Goal: Task Accomplishment & Management: Manage account settings

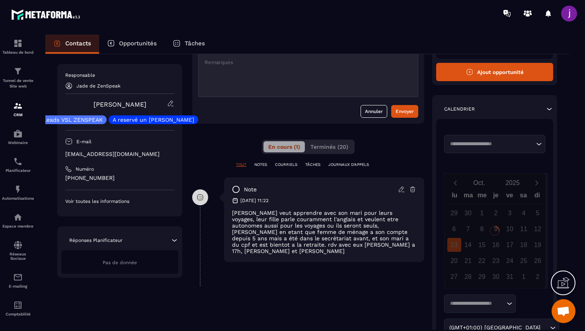
scroll to position [80, 0]
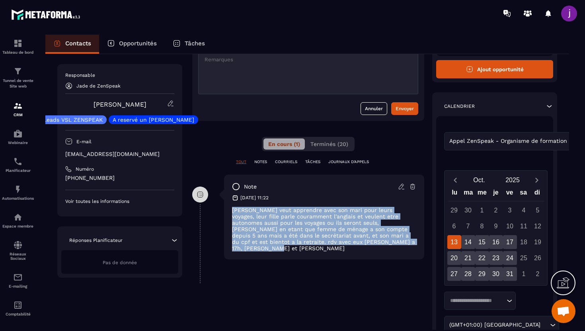
drag, startPoint x: 230, startPoint y: 212, endPoint x: 413, endPoint y: 240, distance: 185.0
click at [413, 241] on div "note [DATE] 11:22 madame veut apprendre avec son mari pour leurs voyages, leur …" at bounding box center [324, 217] width 200 height 85
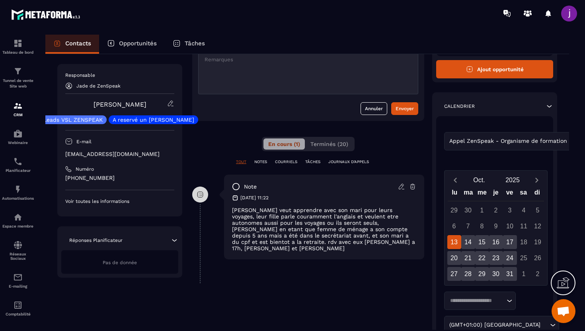
click at [400, 190] on icon at bounding box center [401, 186] width 7 height 7
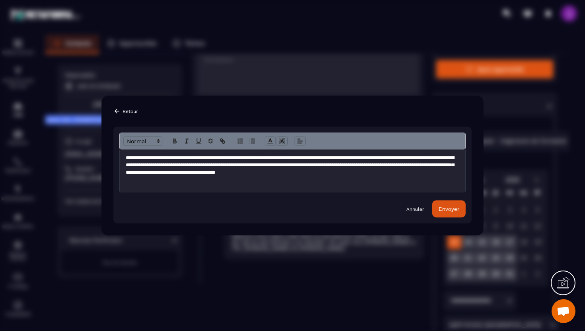
click at [299, 167] on p "**********" at bounding box center [293, 166] width 334 height 22
click at [461, 211] on button "Envoyer" at bounding box center [449, 209] width 33 height 17
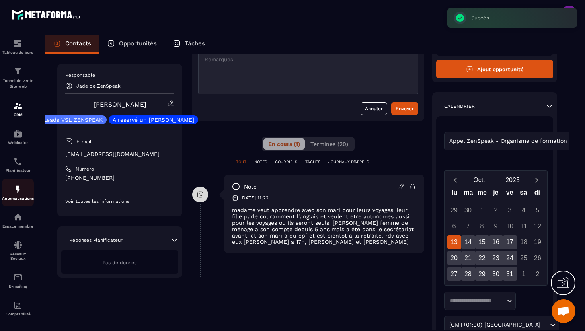
click at [17, 194] on img at bounding box center [18, 190] width 10 height 10
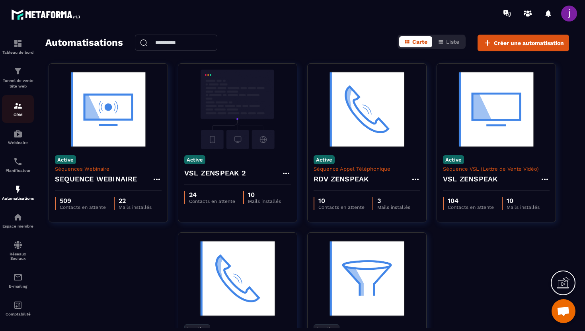
click at [21, 112] on div "CRM" at bounding box center [18, 109] width 32 height 16
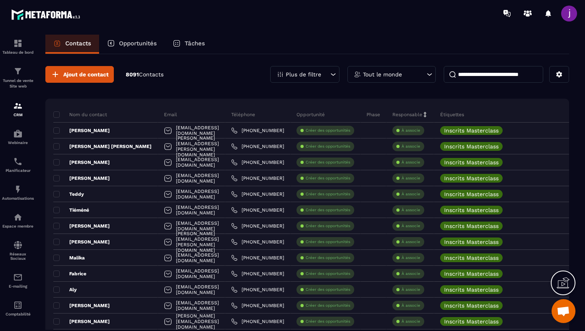
click at [425, 74] on div "Tout le monde" at bounding box center [392, 74] width 88 height 17
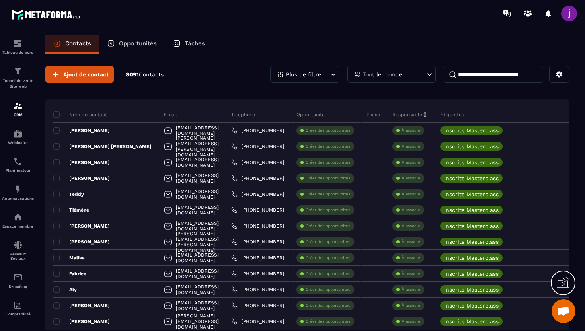
click at [335, 69] on div "Plus de filtre" at bounding box center [304, 74] width 69 height 17
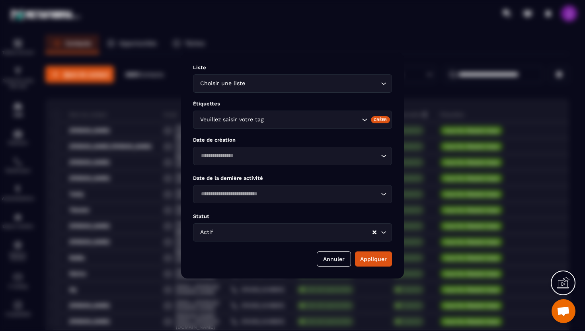
click at [274, 122] on input "Search for option" at bounding box center [312, 120] width 95 height 9
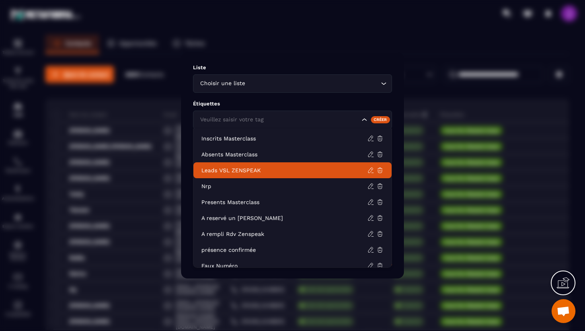
click at [252, 166] on li "Leads VSL ZENSPEAK" at bounding box center [293, 171] width 198 height 16
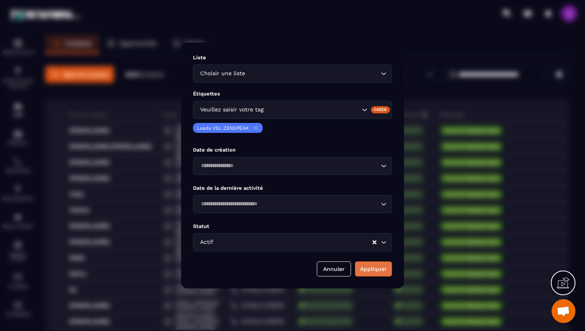
click at [369, 268] on button "Appliquer" at bounding box center [373, 269] width 37 height 15
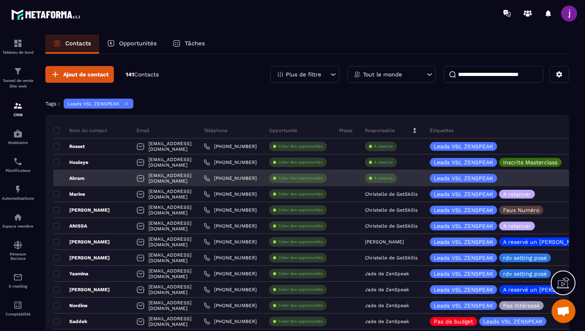
click at [116, 179] on div "Akram" at bounding box center [91, 178] width 77 height 16
